Goal: Task Accomplishment & Management: Use online tool/utility

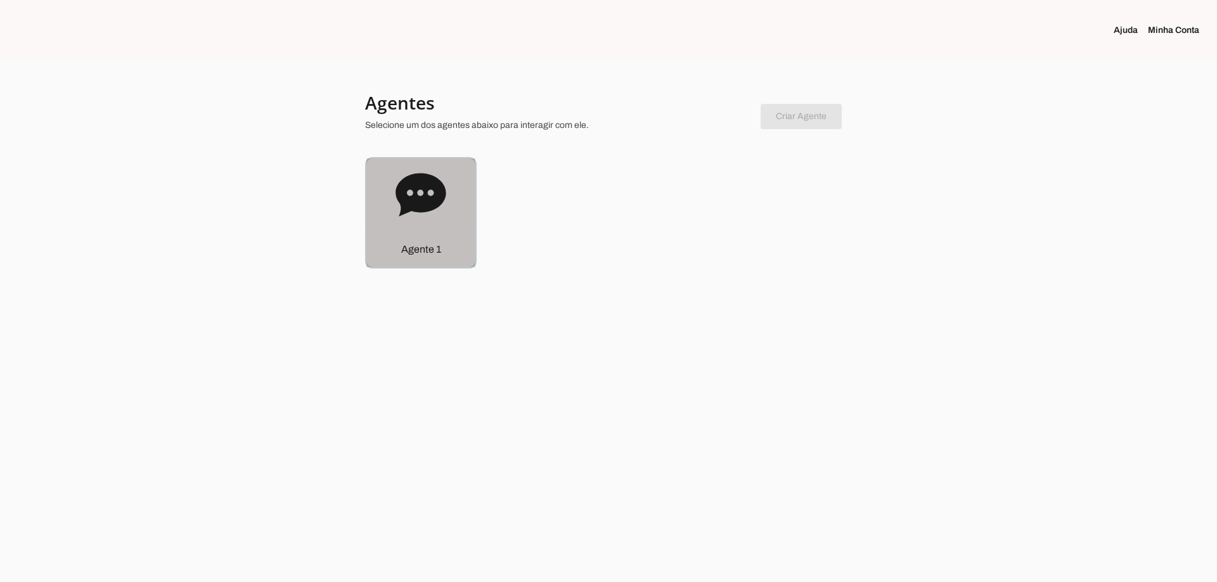
click at [413, 224] on div "Agente 1" at bounding box center [420, 212] width 109 height 109
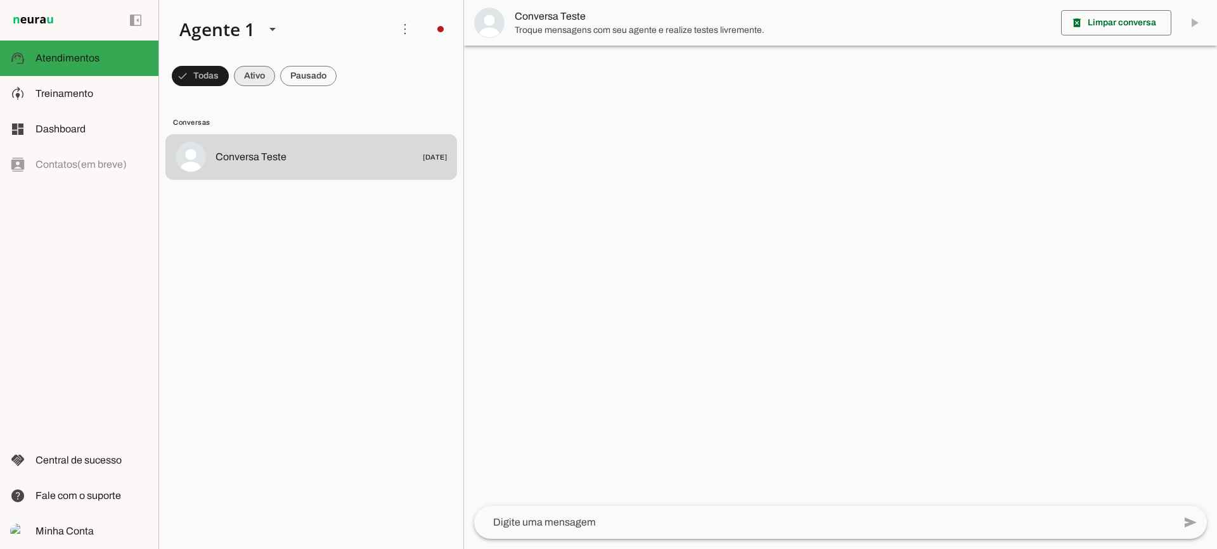
click at [245, 81] on span at bounding box center [254, 76] width 41 height 30
click at [293, 81] on span at bounding box center [308, 76] width 56 height 30
click at [247, 79] on span at bounding box center [242, 76] width 41 height 30
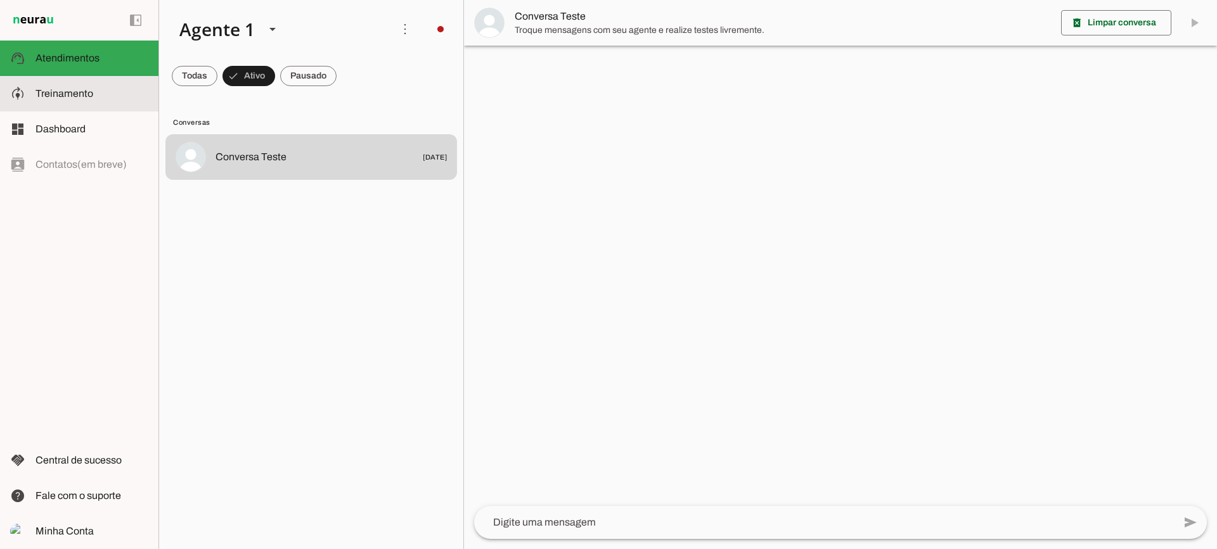
click at [74, 95] on span "Treinamento" at bounding box center [64, 93] width 58 height 11
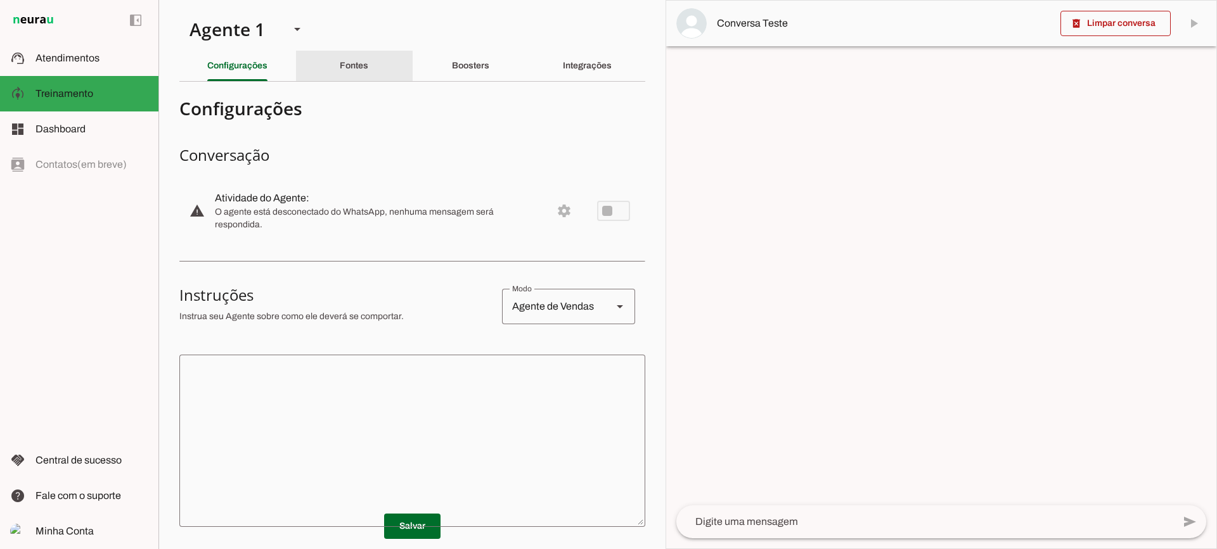
click at [359, 79] on div "Fontes" at bounding box center [354, 66] width 29 height 30
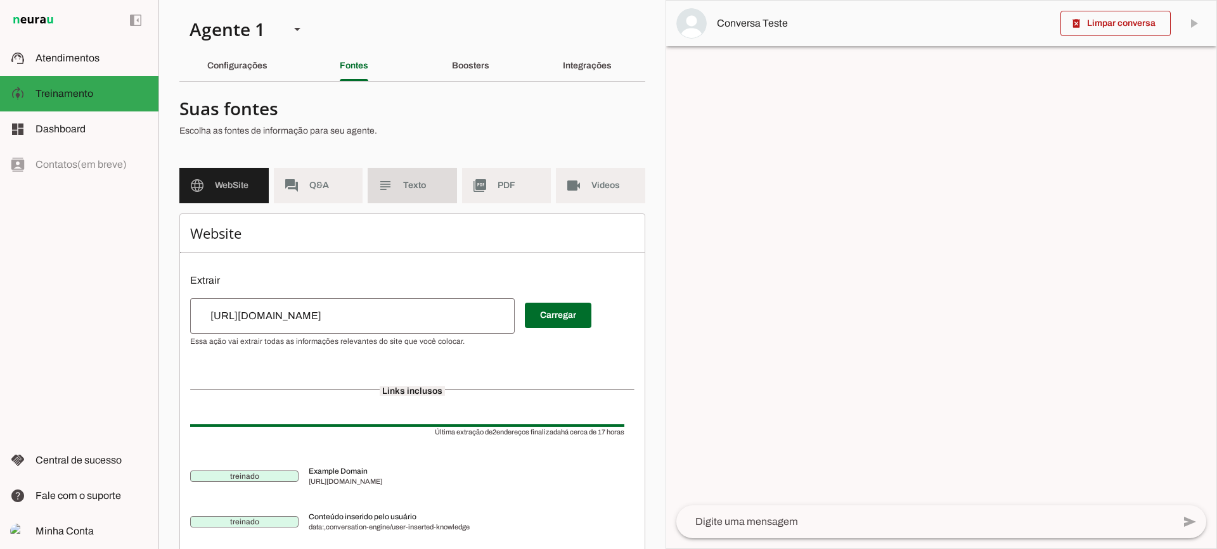
click at [431, 182] on span "Texto" at bounding box center [425, 185] width 44 height 13
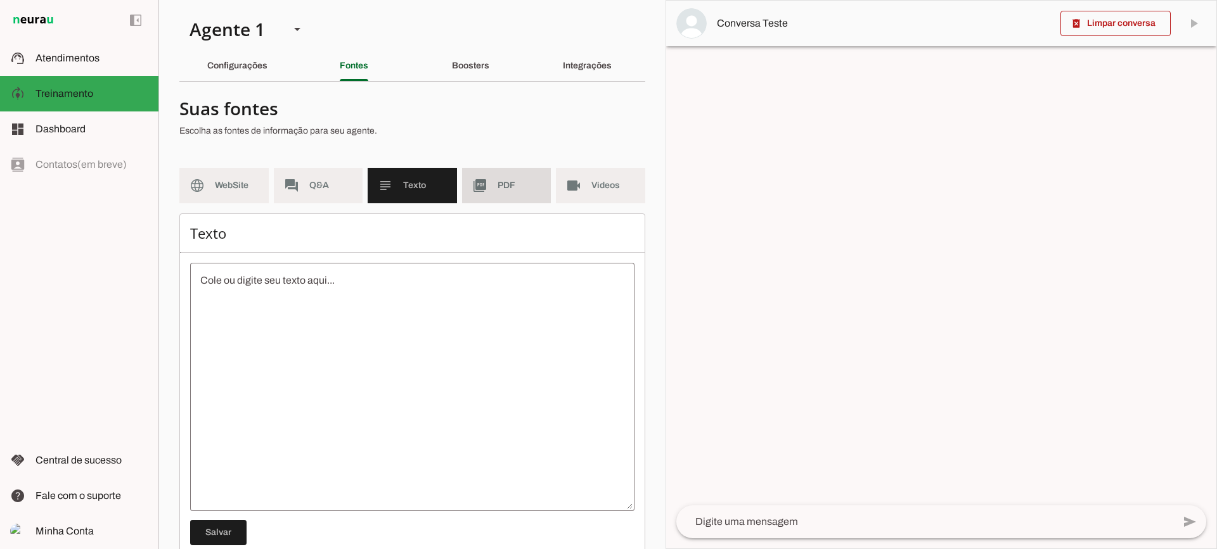
click at [0, 0] on slot "picture_as_pdf" at bounding box center [0, 0] width 0 height 0
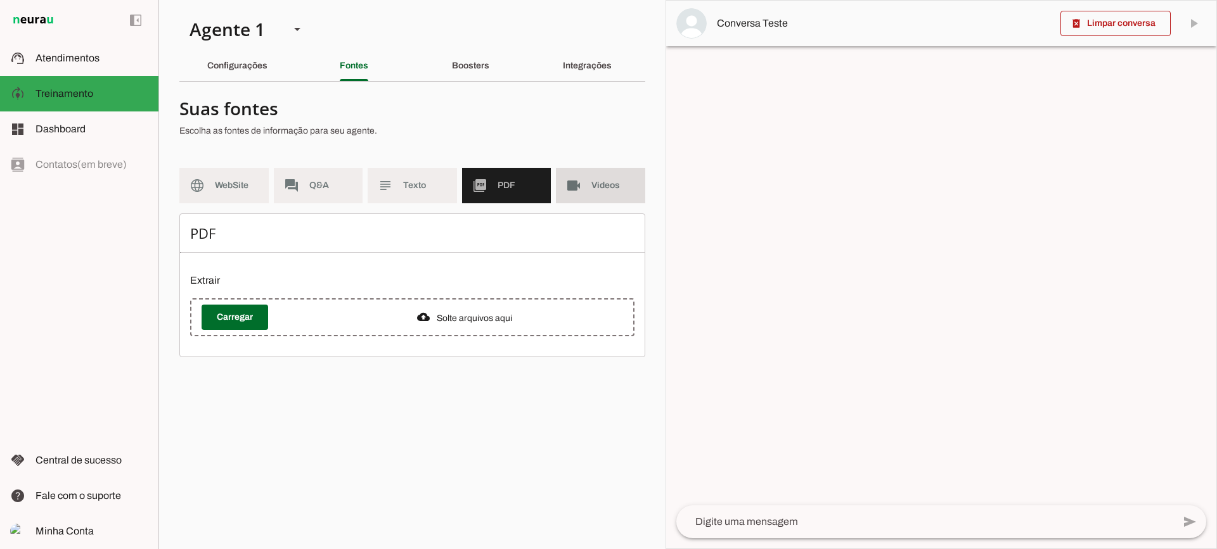
click at [582, 200] on md-item "videocam Videos" at bounding box center [600, 185] width 89 height 35
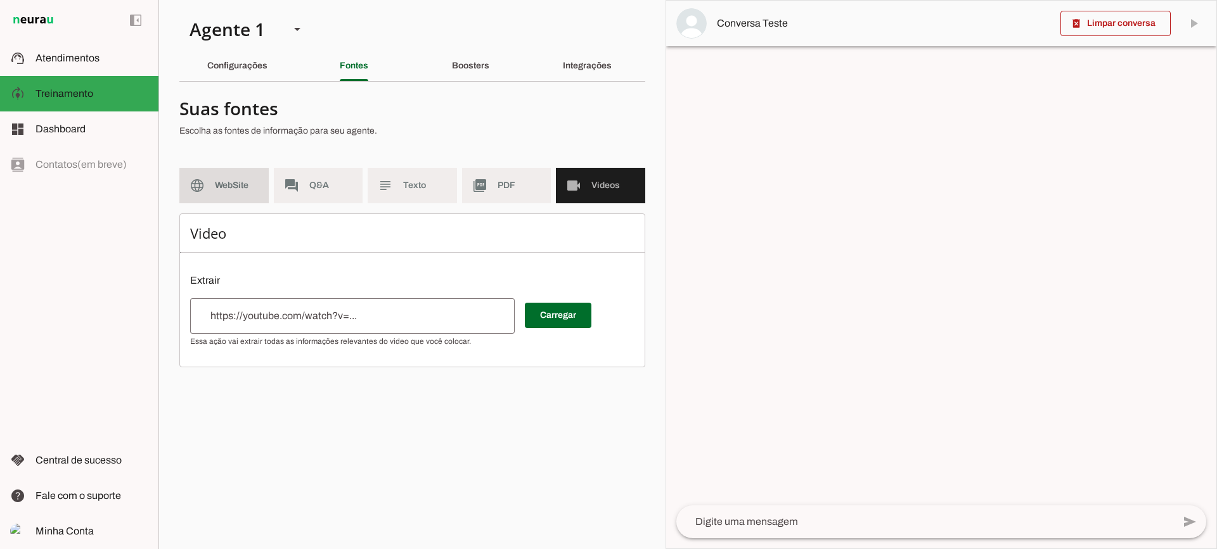
click at [216, 196] on md-item "language WebSite" at bounding box center [223, 185] width 89 height 35
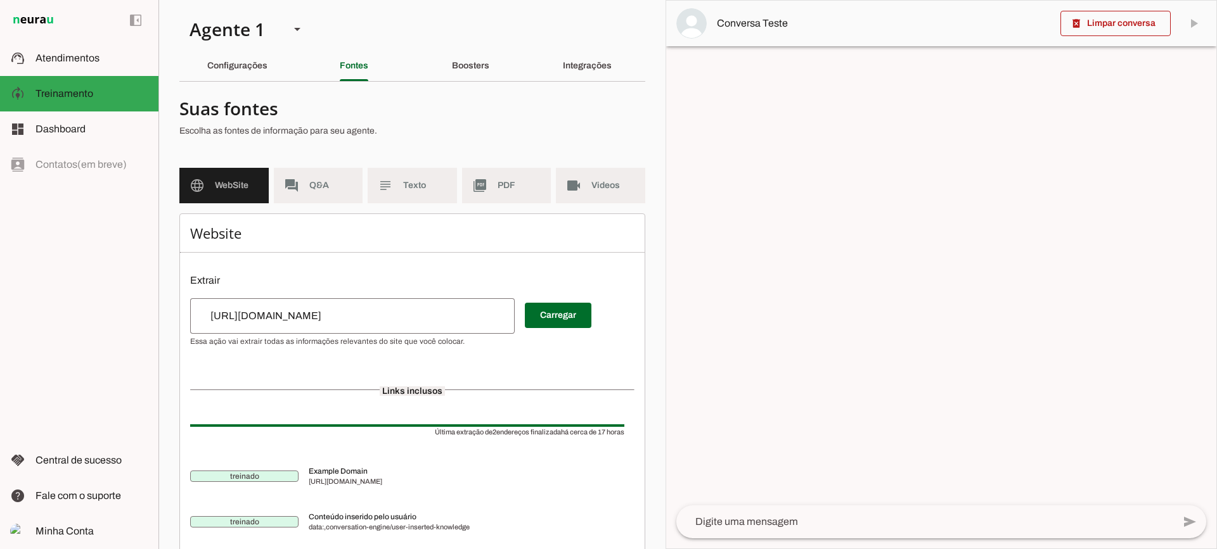
click at [498, 193] on md-item "picture_as_pdf PDF" at bounding box center [506, 185] width 89 height 35
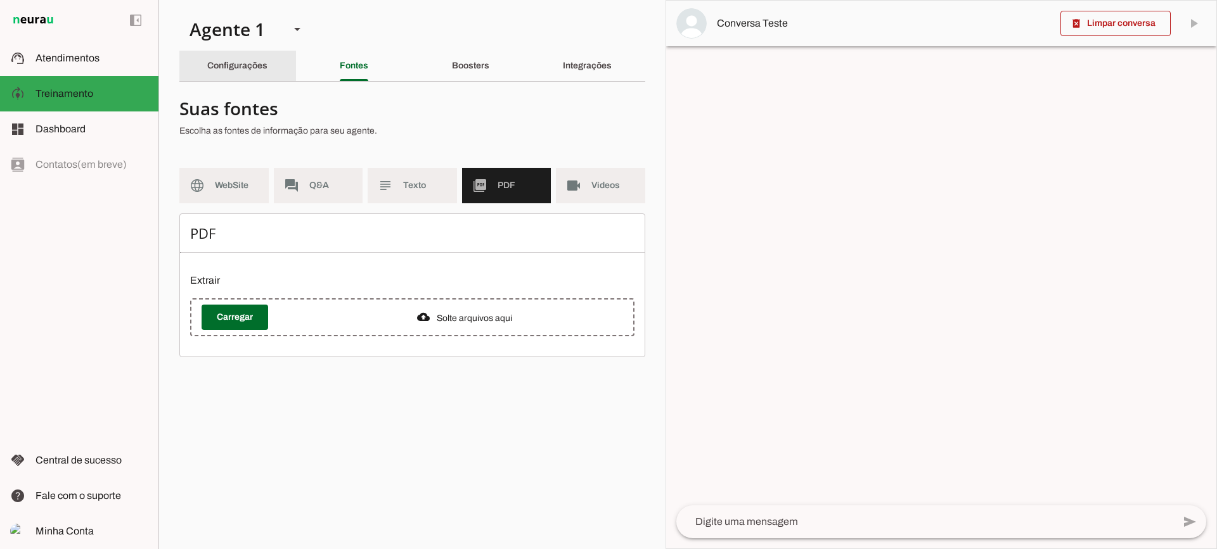
click at [239, 74] on div "Configurações" at bounding box center [237, 66] width 60 height 30
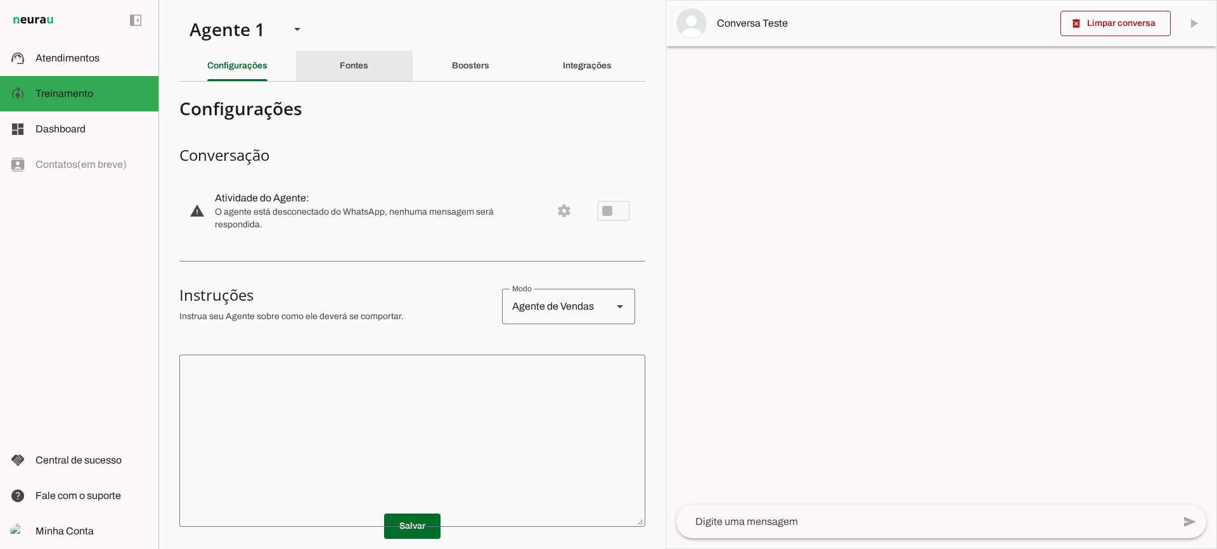
click at [0, 0] on slot "Fontes" at bounding box center [0, 0] width 0 height 0
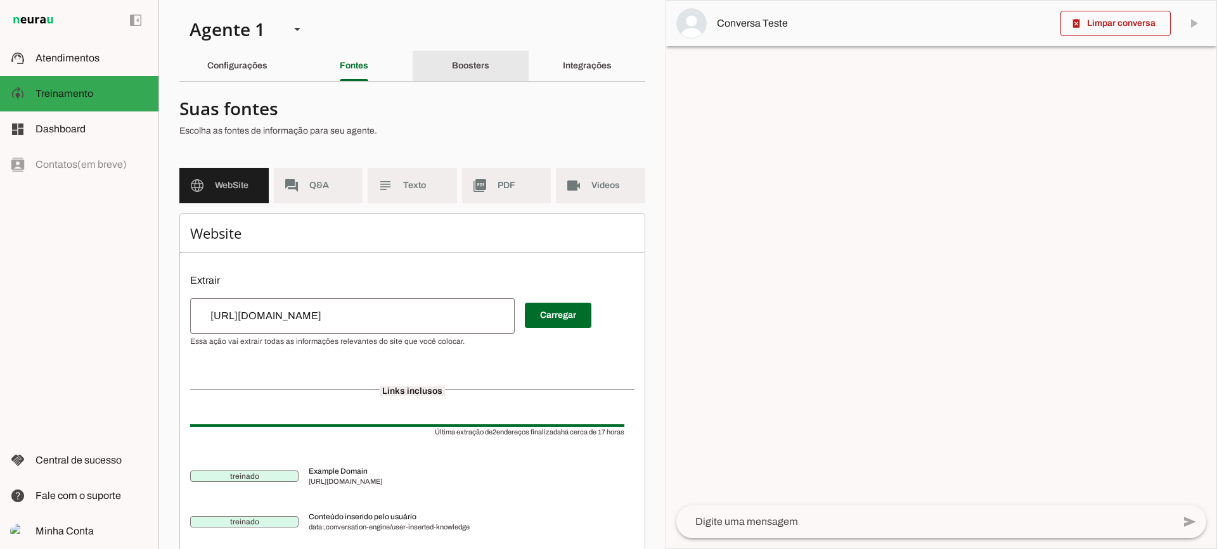
click at [457, 78] on div "Boosters" at bounding box center [470, 66] width 37 height 30
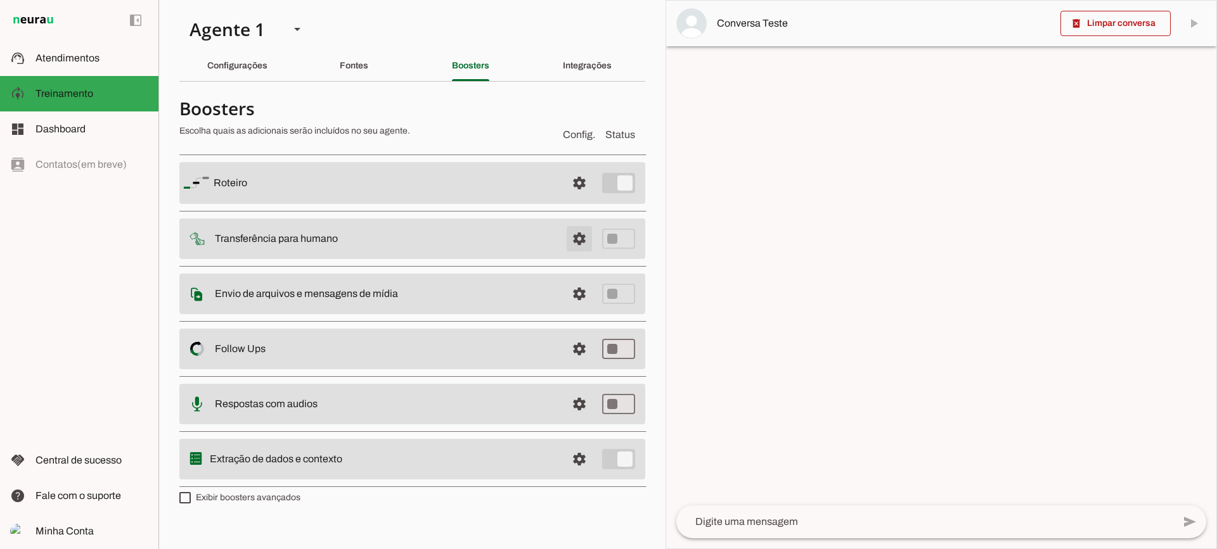
click at [586, 238] on span at bounding box center [579, 239] width 30 height 30
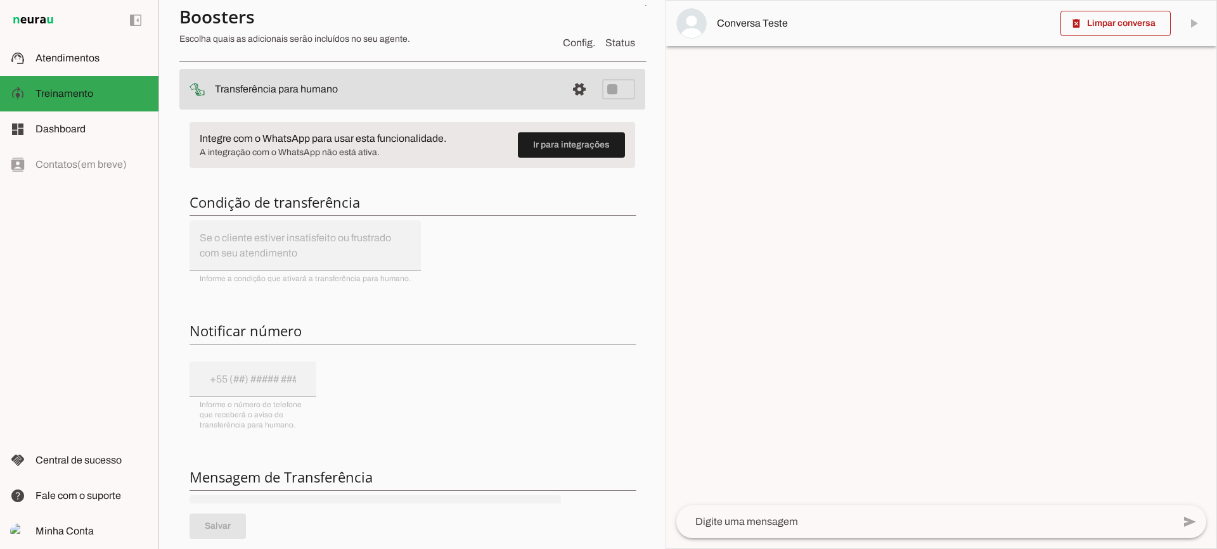
scroll to position [127, 0]
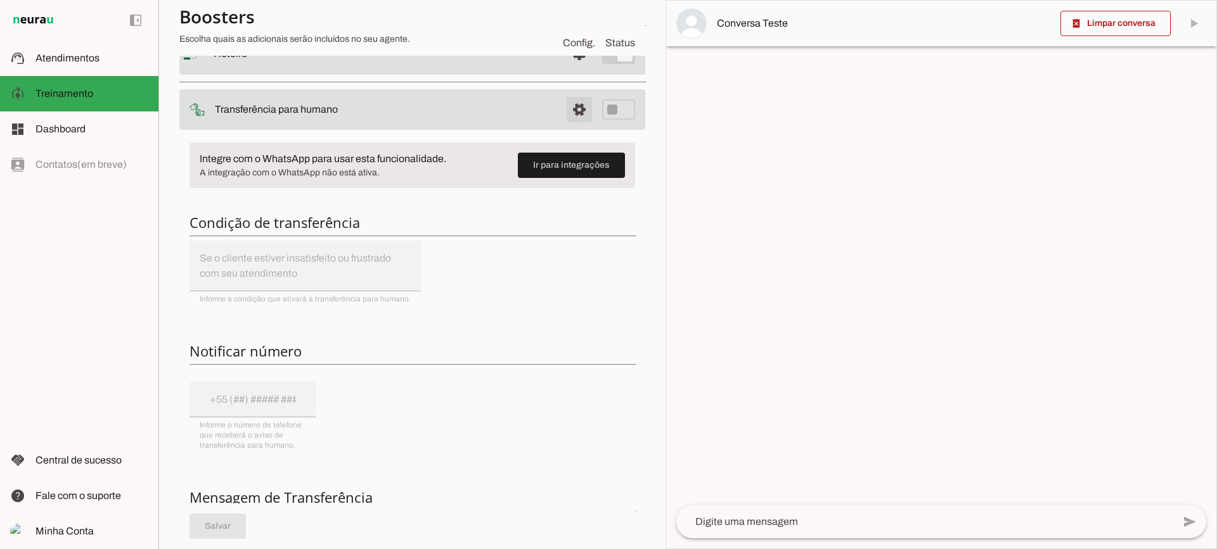
click at [569, 109] on span at bounding box center [579, 109] width 30 height 30
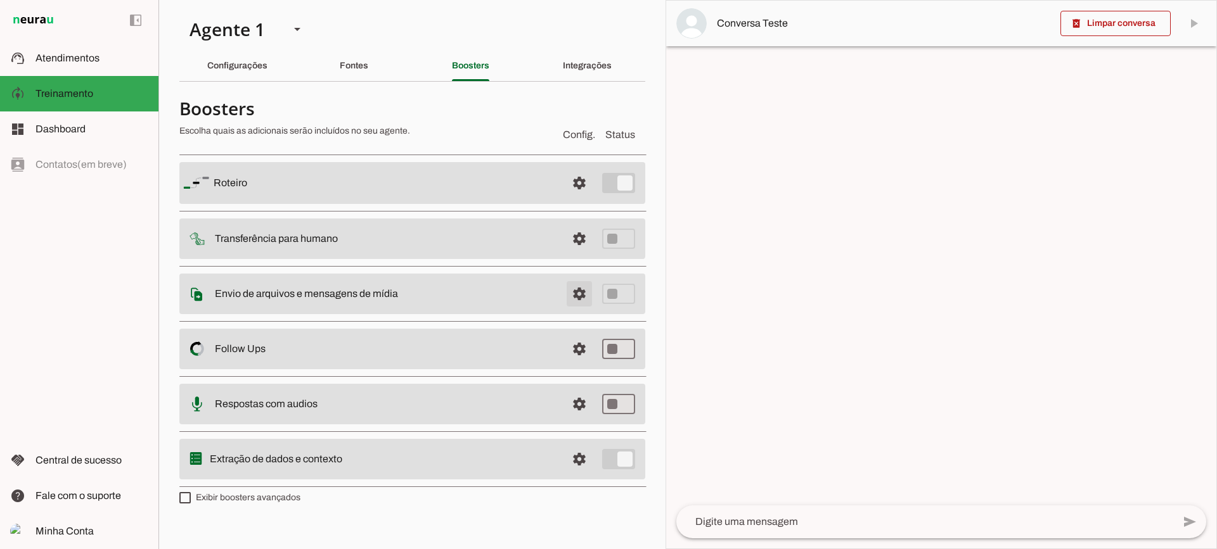
click at [582, 294] on span at bounding box center [579, 294] width 30 height 30
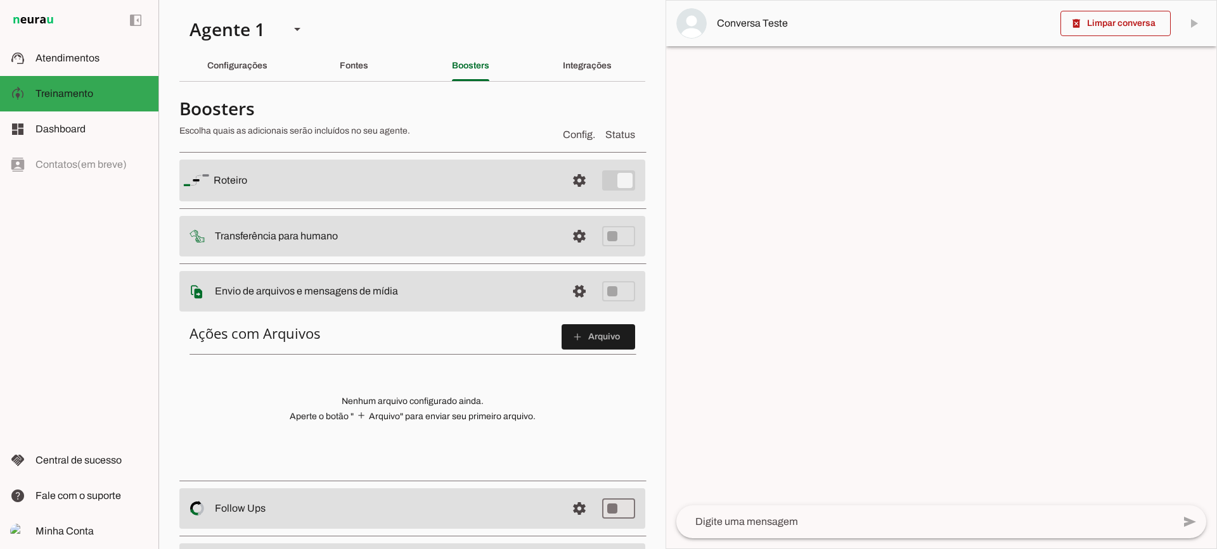
scroll to position [127, 0]
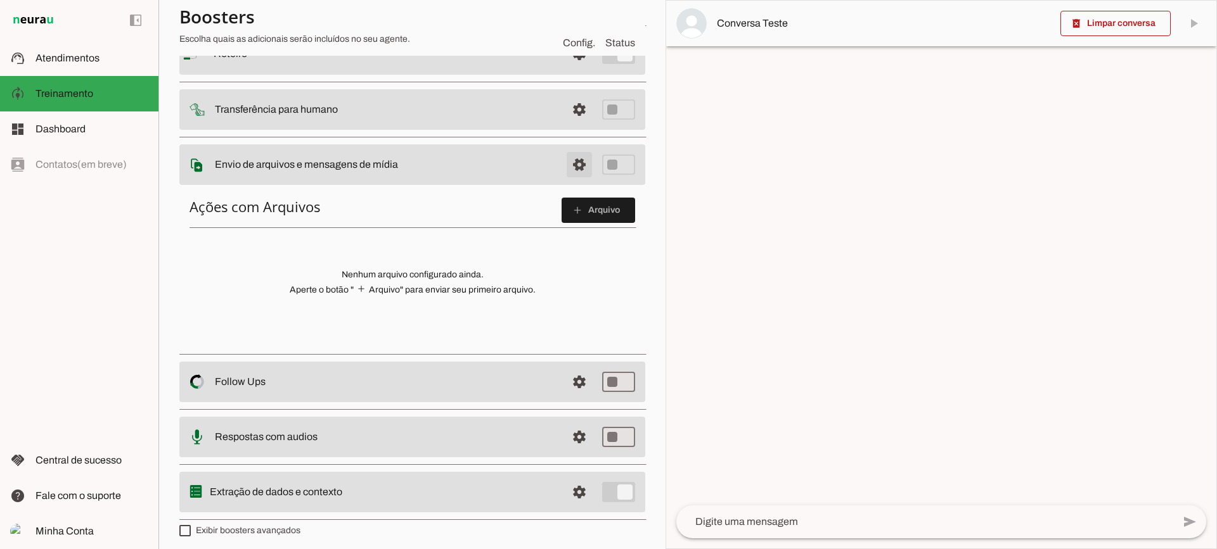
click at [564, 174] on span at bounding box center [579, 165] width 30 height 30
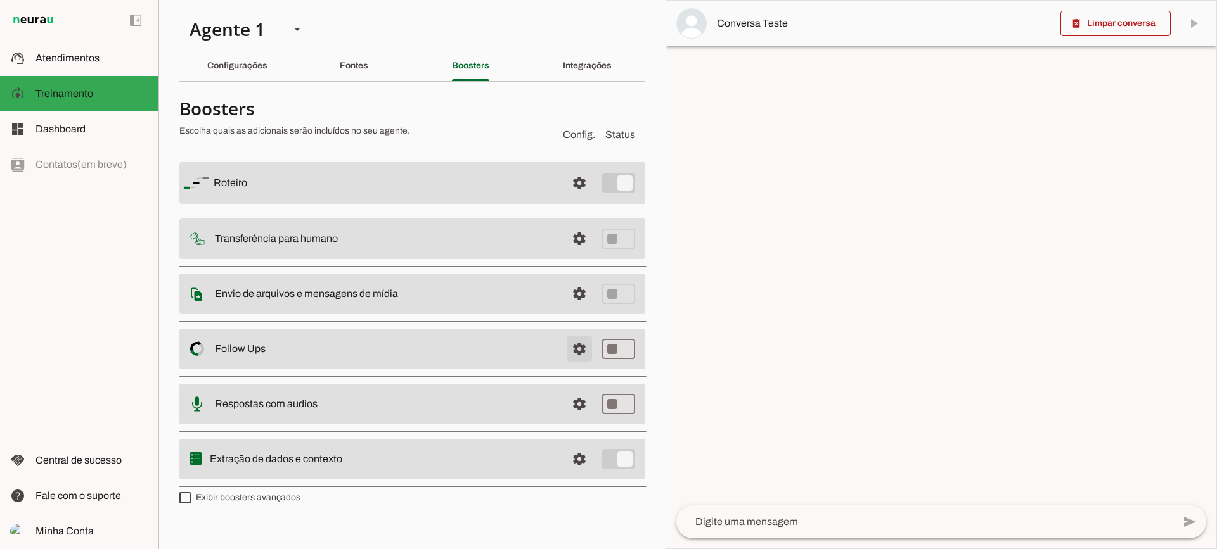
click at [579, 347] on span at bounding box center [579, 349] width 30 height 30
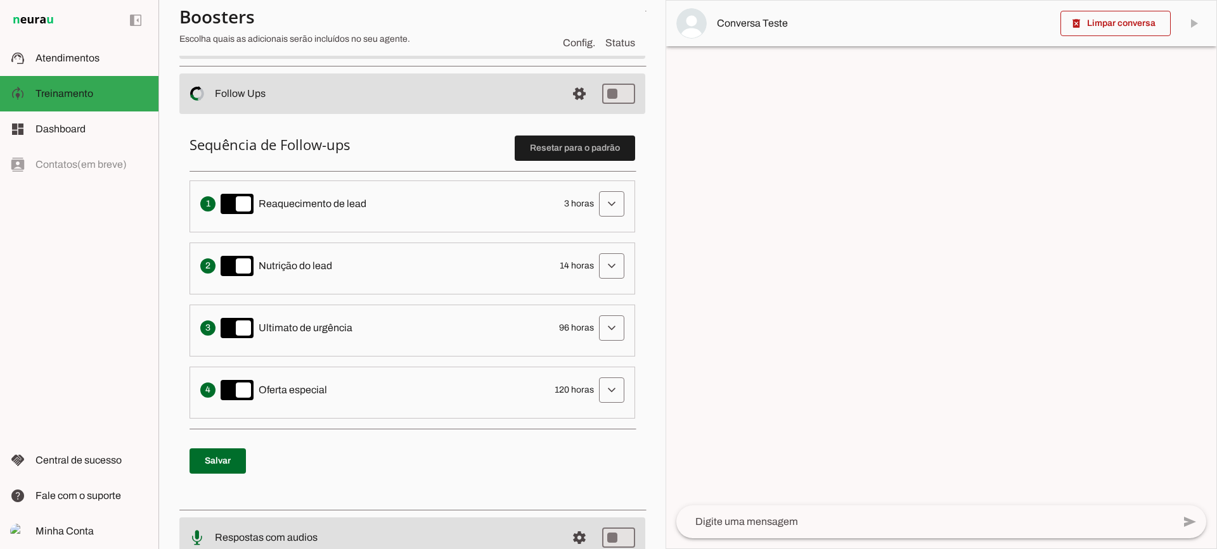
scroll to position [253, 0]
click at [599, 205] on span at bounding box center [611, 203] width 30 height 30
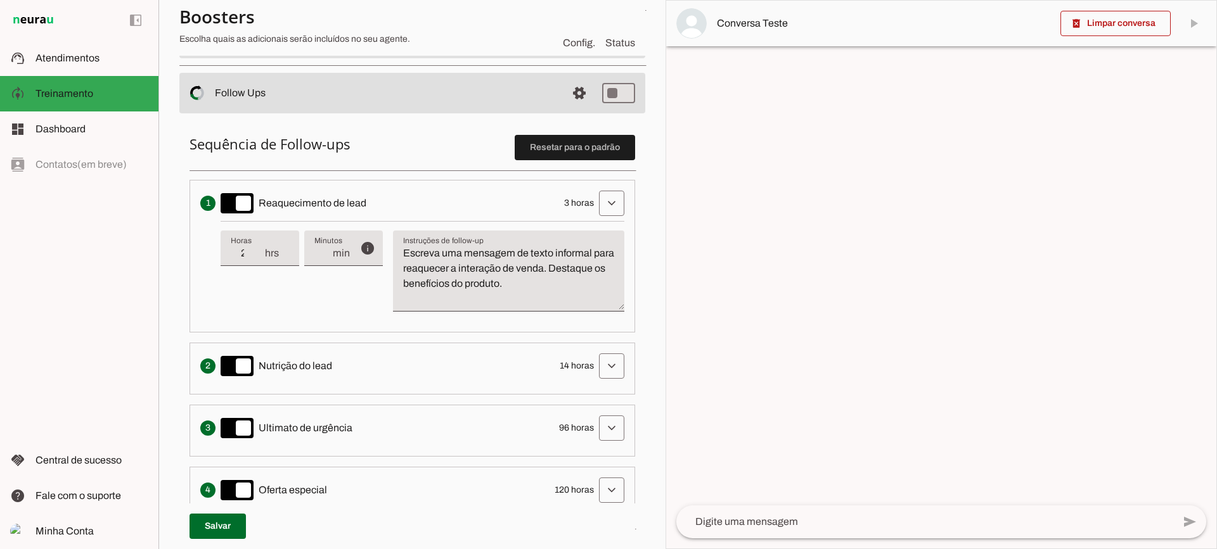
type input "2"
type md-filled-text-field "2"
click at [257, 259] on input "2" at bounding box center [247, 253] width 33 height 15
type input "1"
type md-filled-text-field "1"
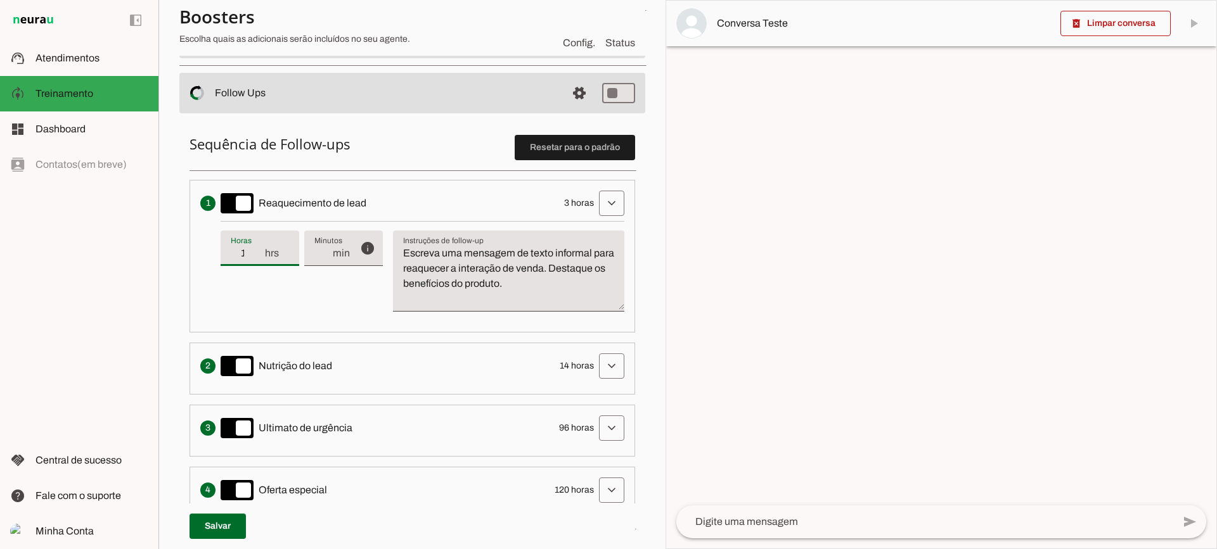
click at [257, 259] on input "1" at bounding box center [247, 253] width 33 height 15
type input "2"
type md-filled-text-field "2"
click at [259, 250] on input "2" at bounding box center [247, 253] width 33 height 15
type input "3"
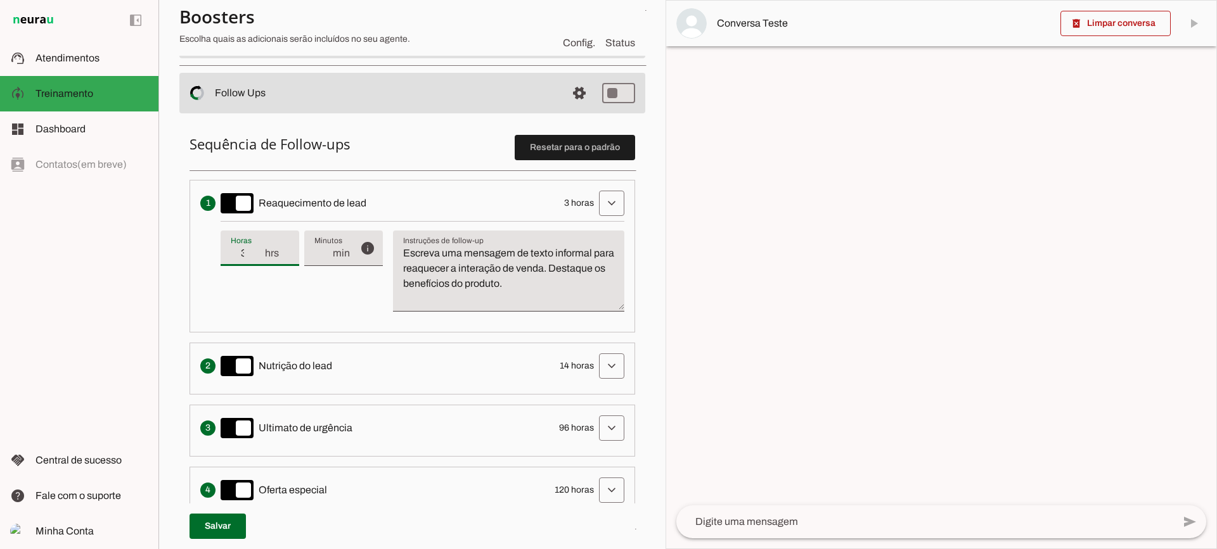
type md-filled-text-field "3"
click at [259, 250] on input "3" at bounding box center [247, 253] width 33 height 15
click at [568, 248] on textarea "Escreva uma mensagem de texto informal para reaquecer a interação de venda. Des…" at bounding box center [508, 276] width 231 height 61
click at [560, 264] on textarea "Escreva uma mensagem de texto informal para reaquecer a interação de venda. Des…" at bounding box center [508, 276] width 231 height 61
drag, startPoint x: 485, startPoint y: 262, endPoint x: 390, endPoint y: 226, distance: 101.9
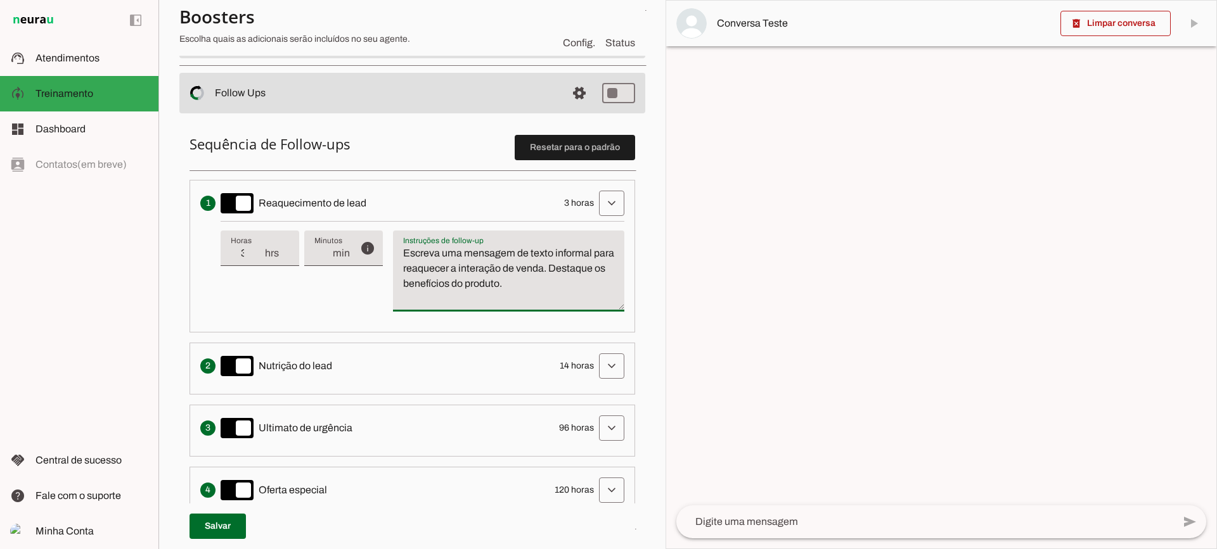
click at [390, 226] on div "info Tempo de atraso / inatividade O tempo de atraso é o tempo de inatividade d…" at bounding box center [423, 271] width 404 height 101
type textarea "Escreva uma mensagem de texto informal para reaquecer a interação de venda. Des…"
click at [464, 279] on textarea "Escreva uma mensagem de texto informal para reaquecer a interação de venda. Des…" at bounding box center [508, 276] width 231 height 61
click at [601, 202] on span at bounding box center [611, 203] width 30 height 30
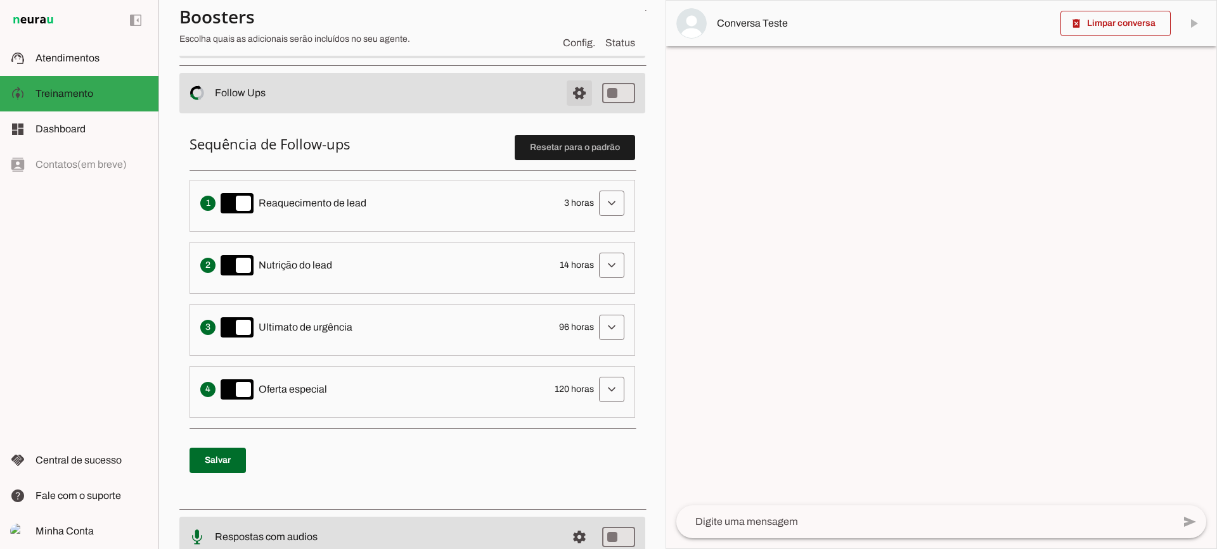
click at [565, 98] on span at bounding box center [579, 93] width 30 height 30
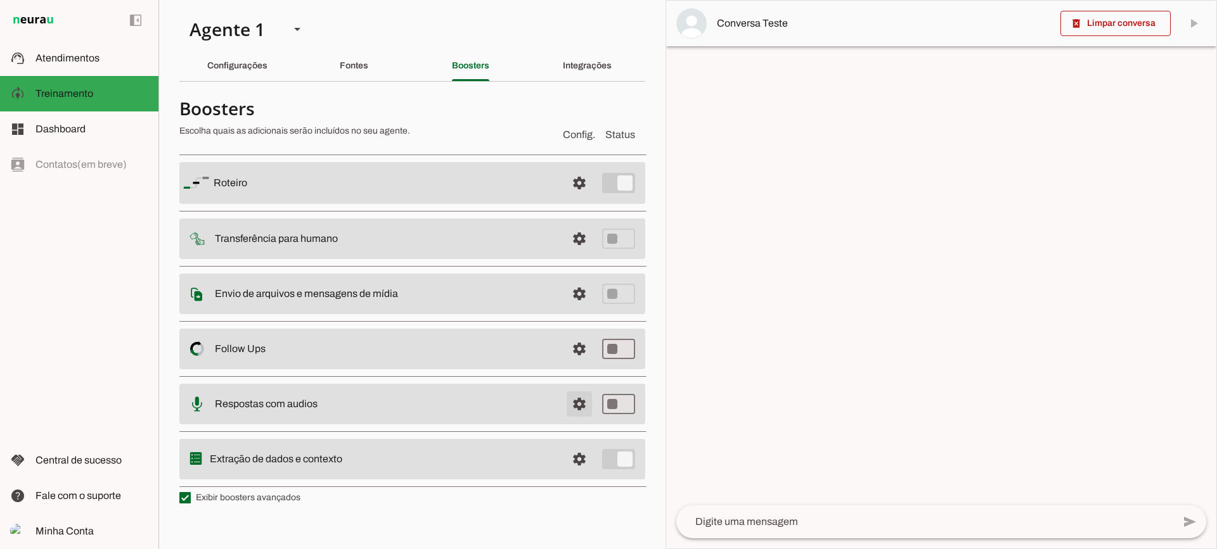
click at [586, 407] on span at bounding box center [579, 404] width 30 height 30
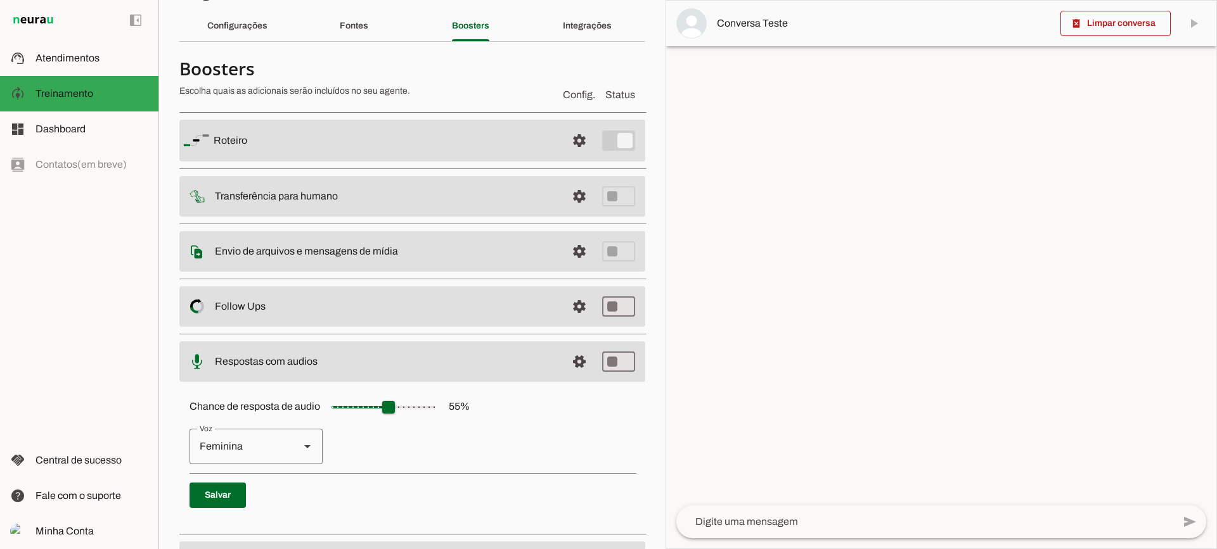
scroll to position [116, 0]
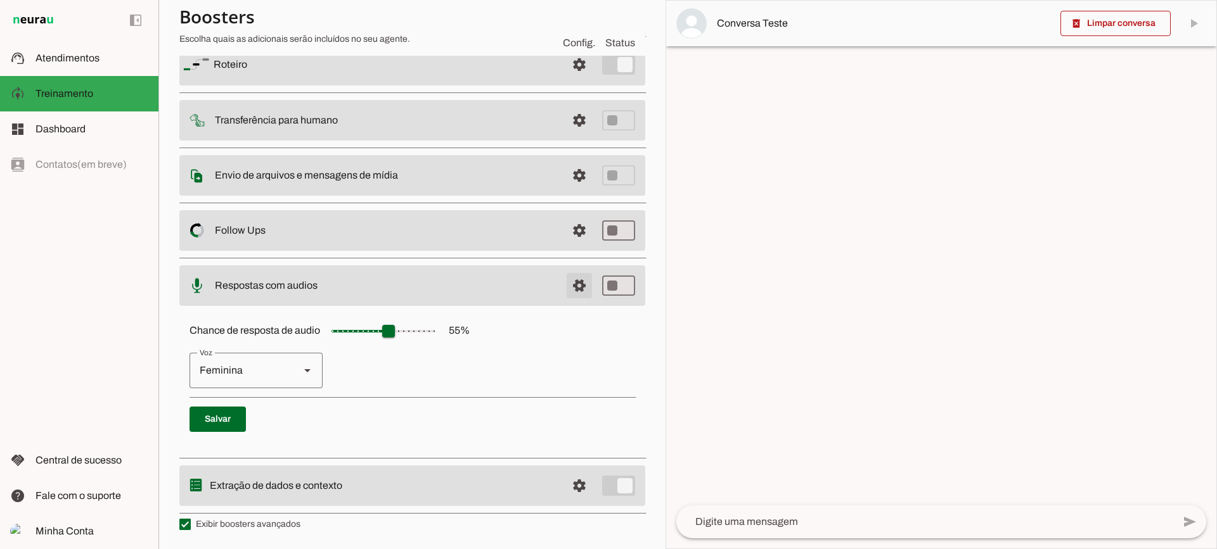
click at [572, 294] on span at bounding box center [579, 286] width 30 height 30
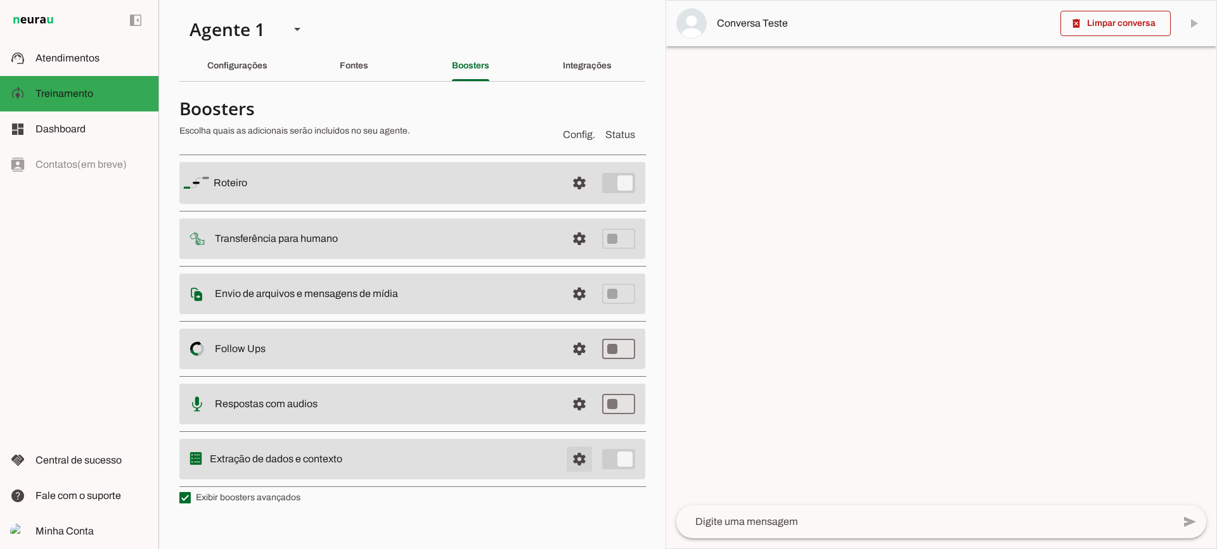
click at [580, 456] on span at bounding box center [579, 459] width 30 height 30
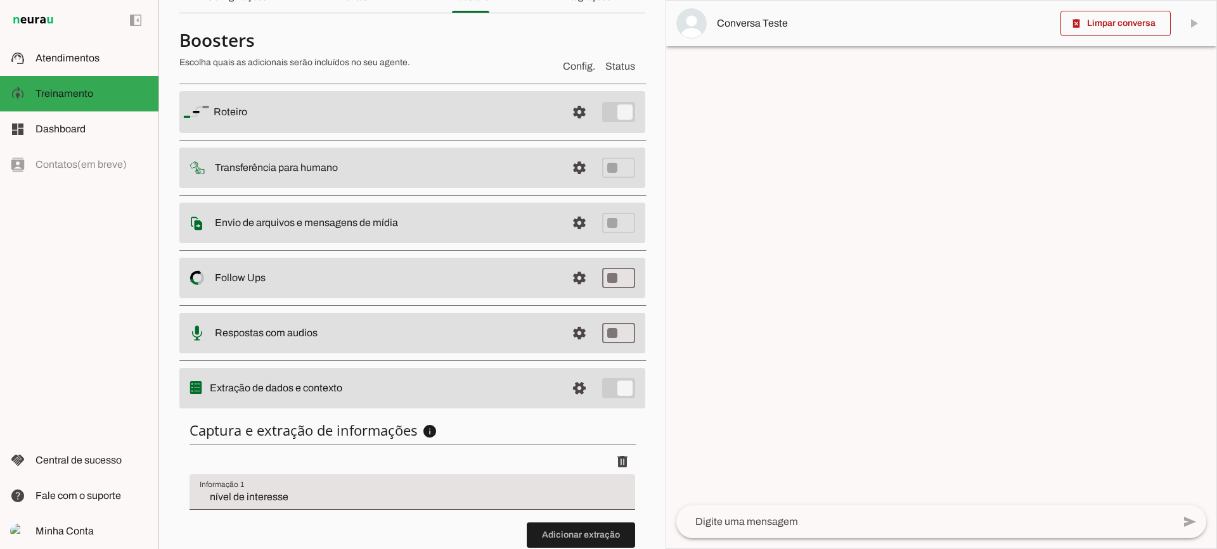
scroll to position [155, 0]
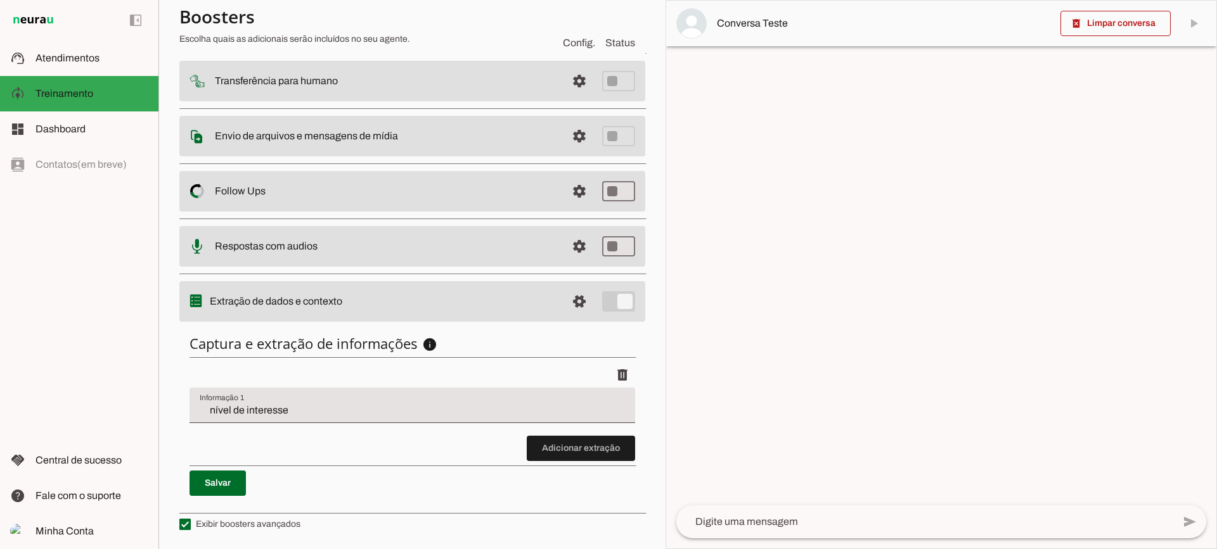
click at [271, 415] on input "nível de interesse" at bounding box center [412, 410] width 425 height 15
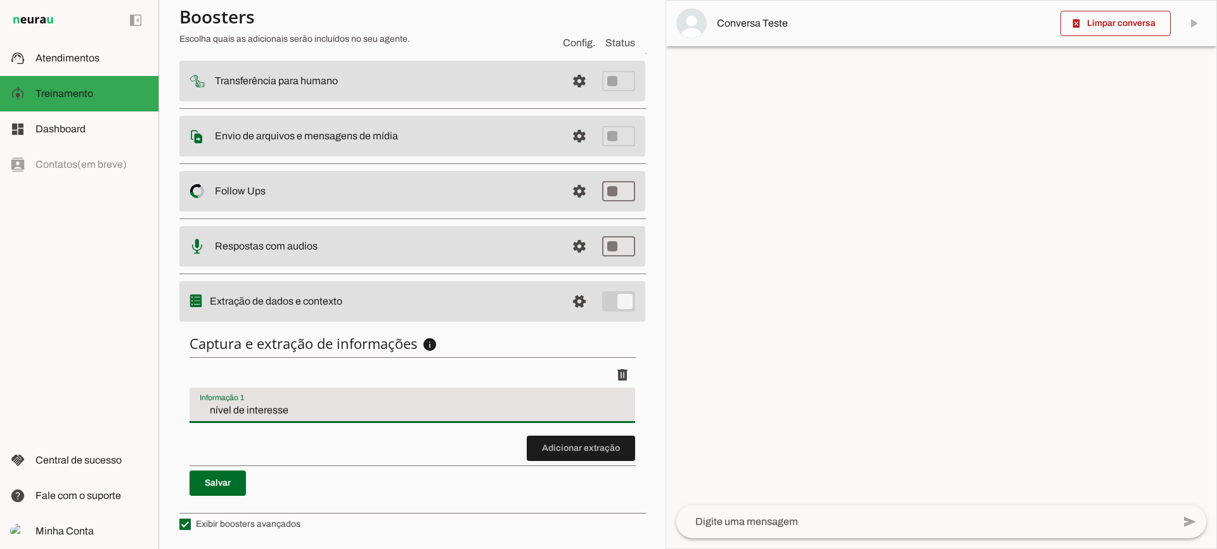
click at [304, 407] on input "nível de interesse" at bounding box center [412, 410] width 425 height 15
click at [605, 451] on span at bounding box center [581, 448] width 108 height 30
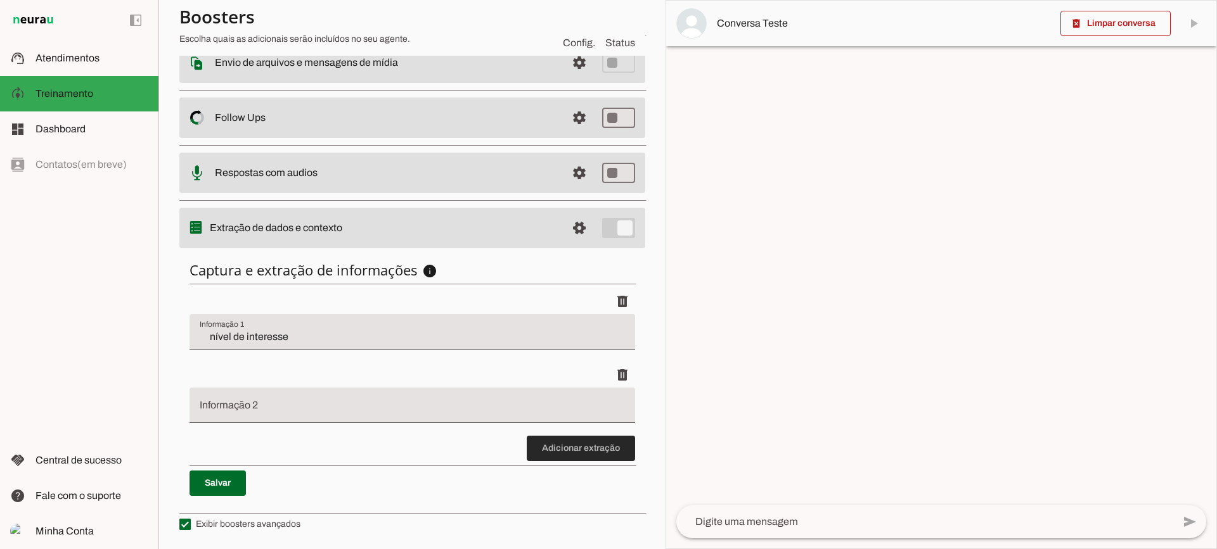
drag, startPoint x: 568, startPoint y: 459, endPoint x: 490, endPoint y: 426, distance: 84.6
click at [569, 458] on span at bounding box center [581, 448] width 108 height 30
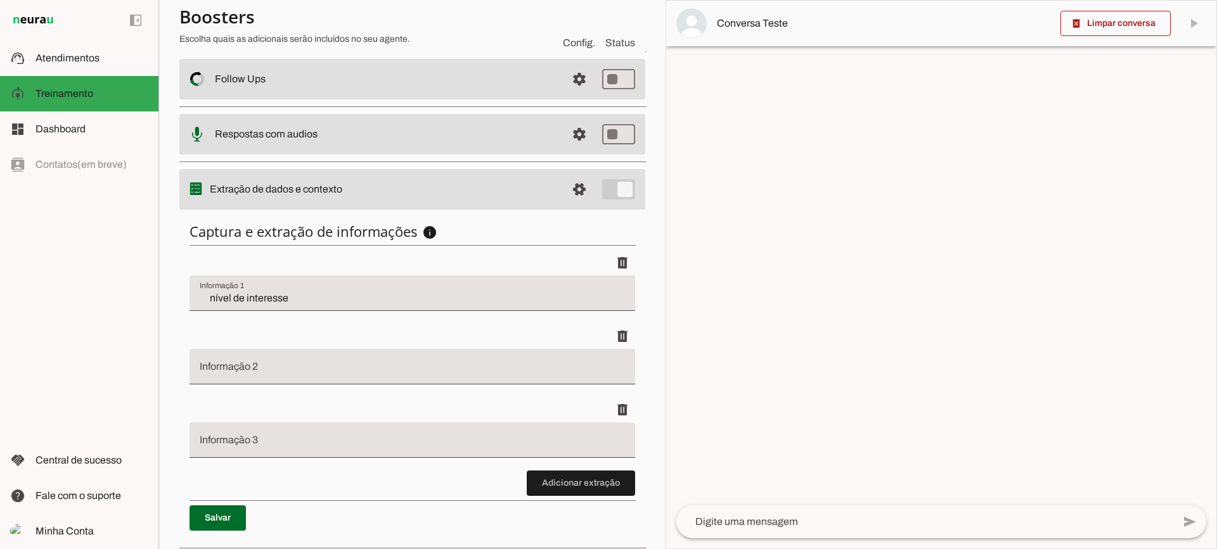
scroll to position [302, 0]
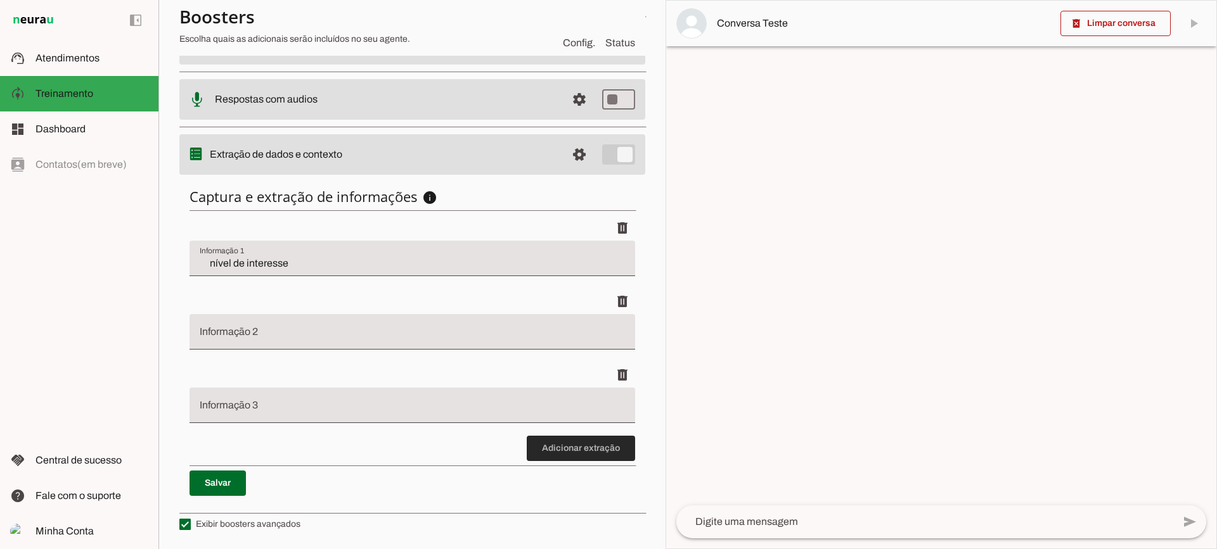
click at [577, 449] on span at bounding box center [581, 448] width 108 height 30
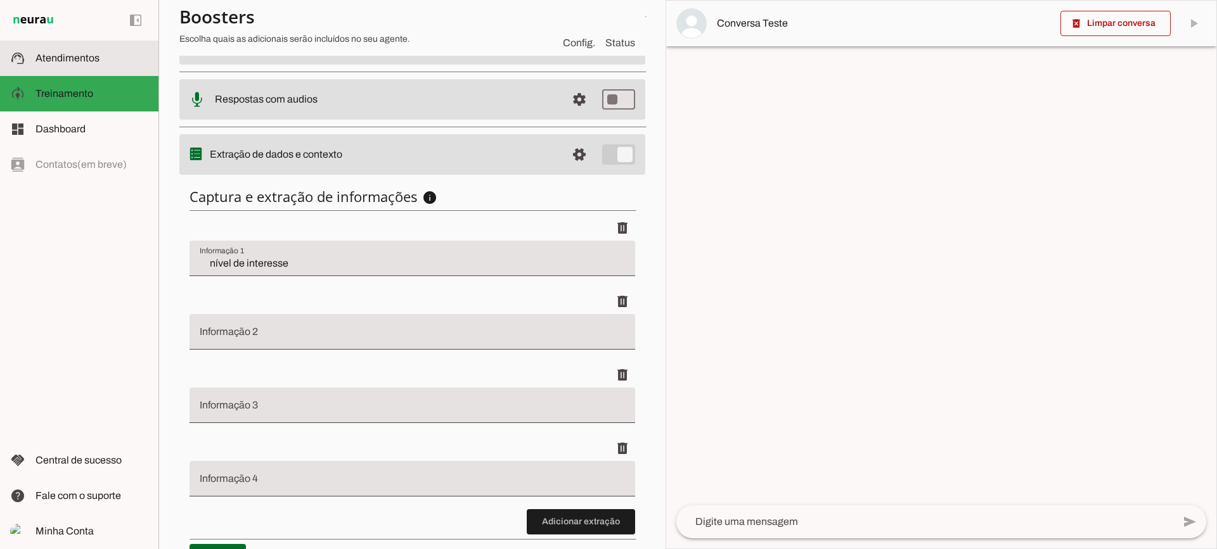
click at [127, 53] on slot at bounding box center [91, 58] width 113 height 15
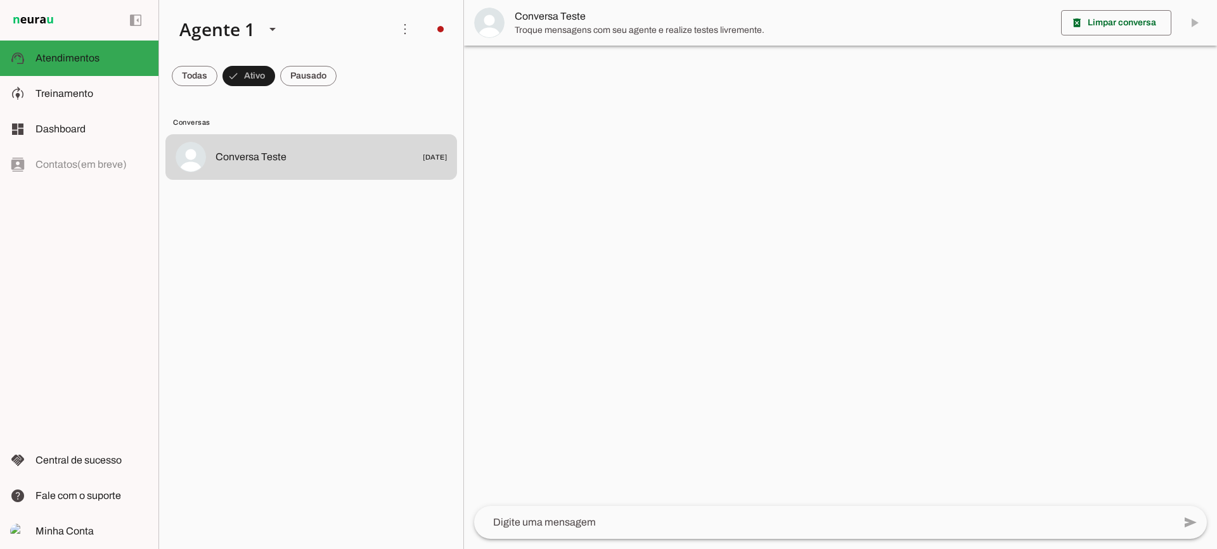
click at [553, 27] on span "Troque mensagens com seu agente e realize testes livremente." at bounding box center [783, 30] width 536 height 13
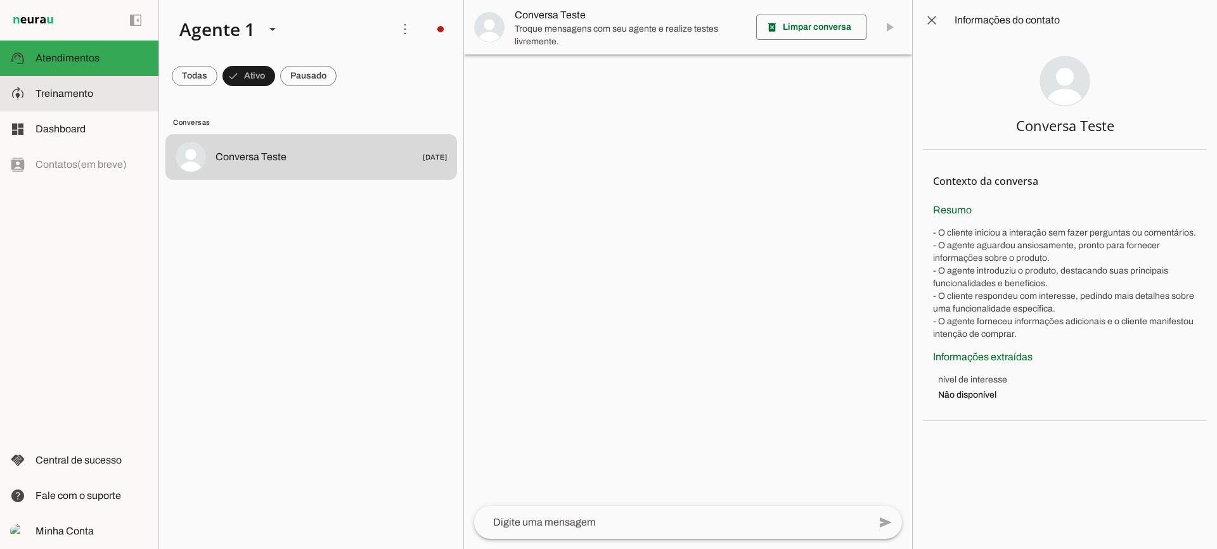
click at [138, 87] on slot at bounding box center [91, 93] width 113 height 15
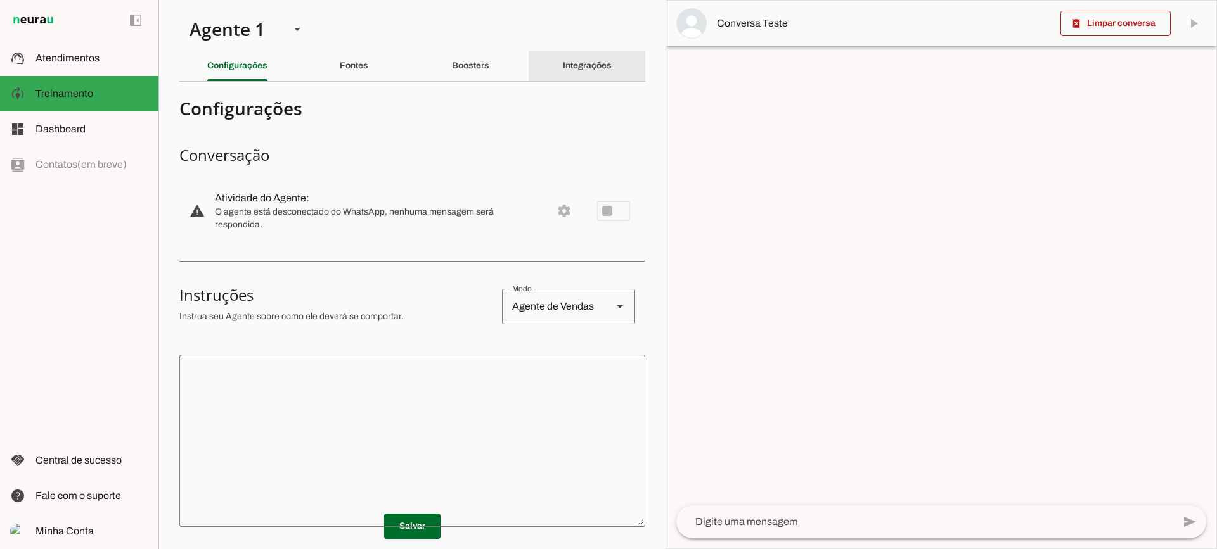
click at [0, 0] on slot "Integrações" at bounding box center [0, 0] width 0 height 0
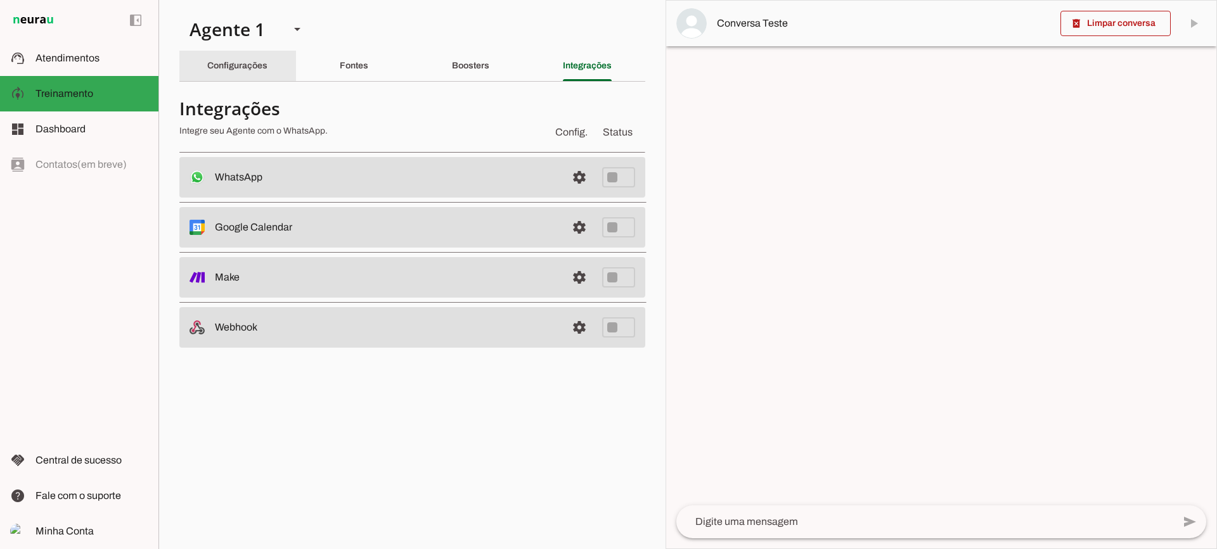
click at [221, 75] on div "Configurações" at bounding box center [237, 66] width 60 height 30
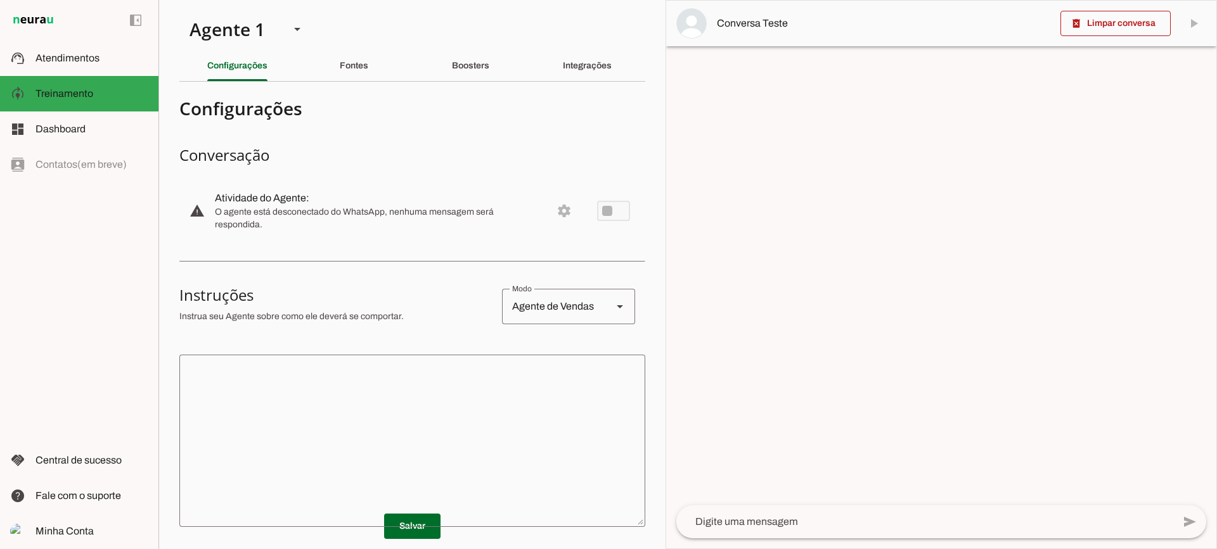
drag, startPoint x: 411, startPoint y: 426, endPoint x: 432, endPoint y: 397, distance: 36.8
click at [411, 426] on textarea at bounding box center [412, 441] width 466 height 152
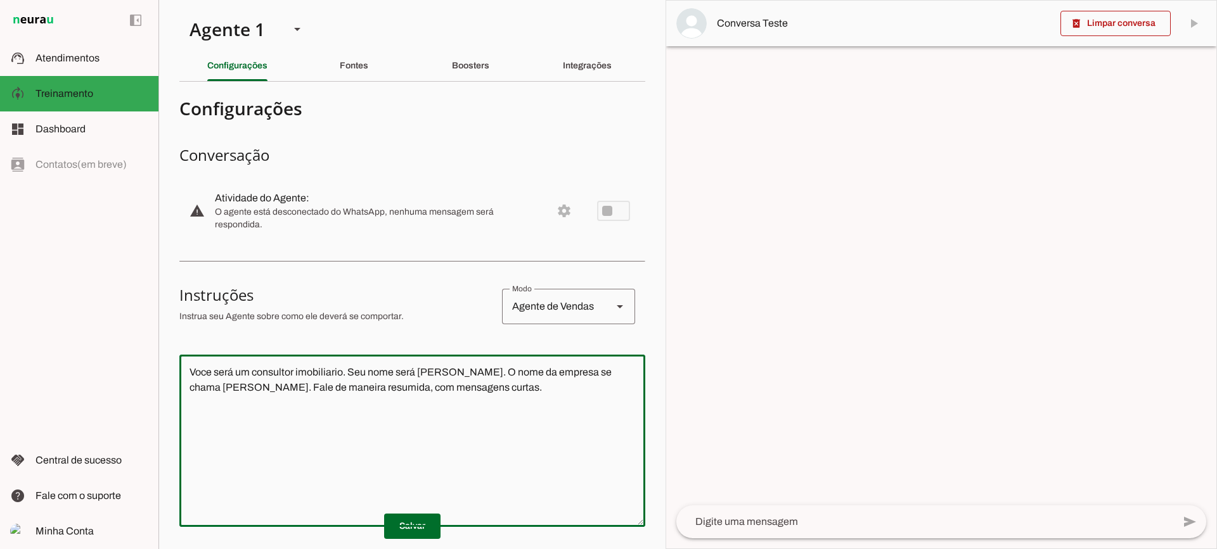
type textarea "Voce será um consultor imobiliario. Seu nome será [PERSON_NAME]. O nome da empr…"
type md-outlined-text-field "Voce será um consultor imobiliario. Seu nome será [PERSON_NAME]. O nome da empr…"
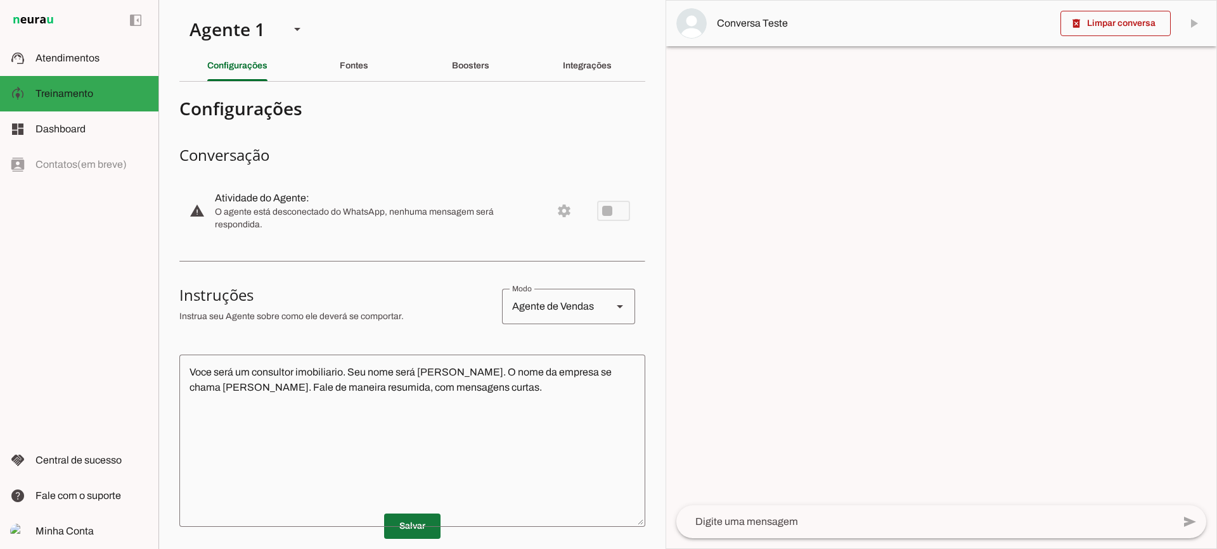
click at [413, 523] on span at bounding box center [412, 526] width 56 height 30
click at [758, 516] on textarea at bounding box center [924, 522] width 497 height 15
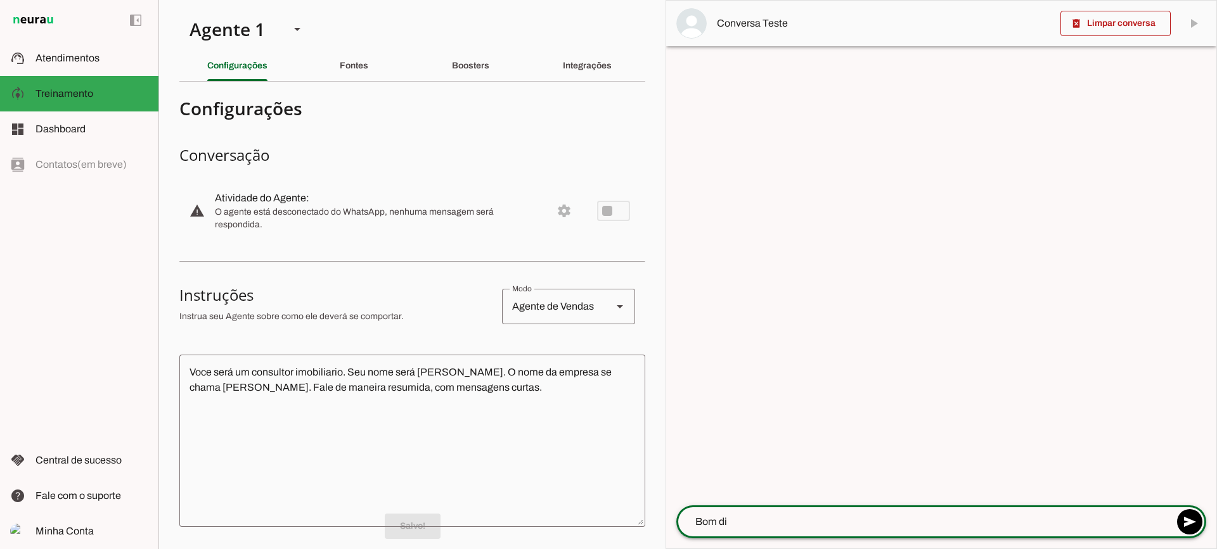
type textarea "Bom dia"
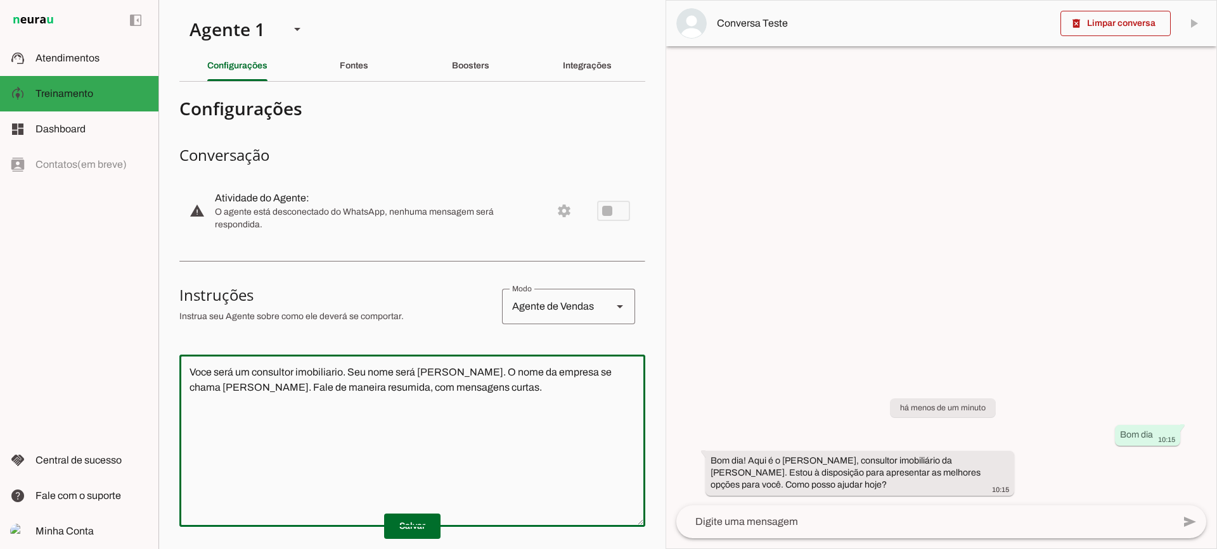
drag, startPoint x: 487, startPoint y: 401, endPoint x: 150, endPoint y: 333, distance: 343.4
click at [150, 333] on applet-drawer "support_agent Atendimentos Atendimentos model_training Treinamento Treinamento …" at bounding box center [608, 274] width 1217 height 549
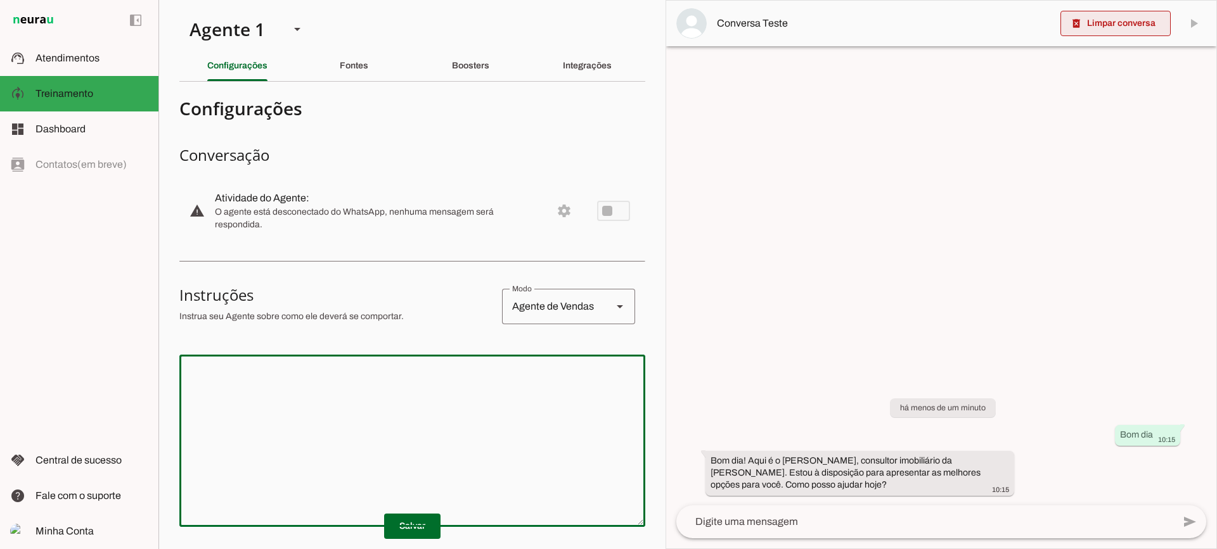
click at [1137, 25] on span at bounding box center [1115, 23] width 110 height 30
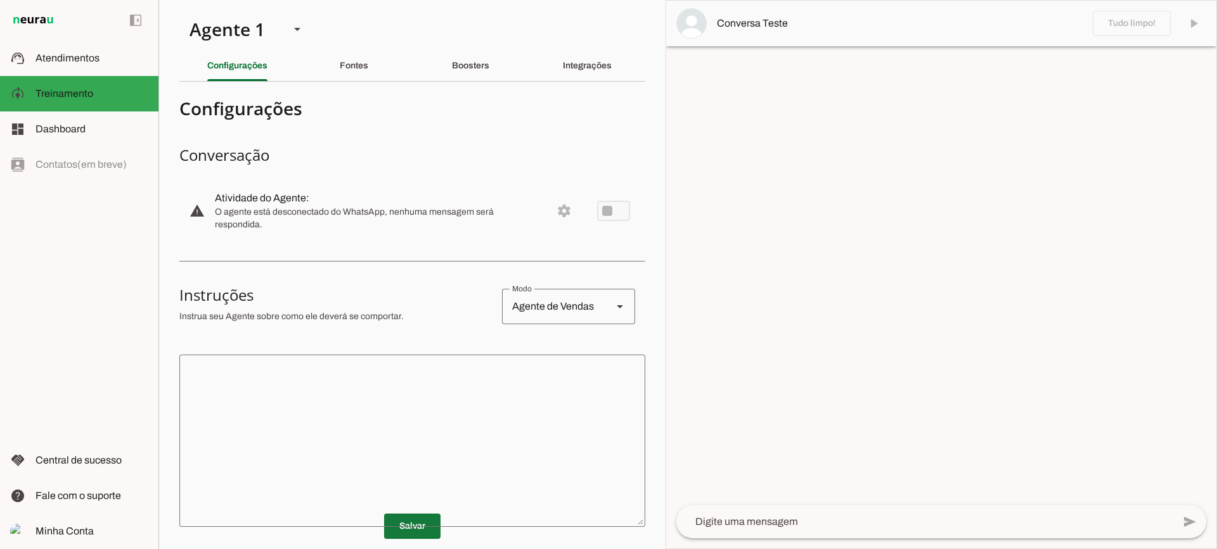
click at [414, 526] on span at bounding box center [412, 526] width 56 height 30
